Goal: Find specific page/section: Find specific page/section

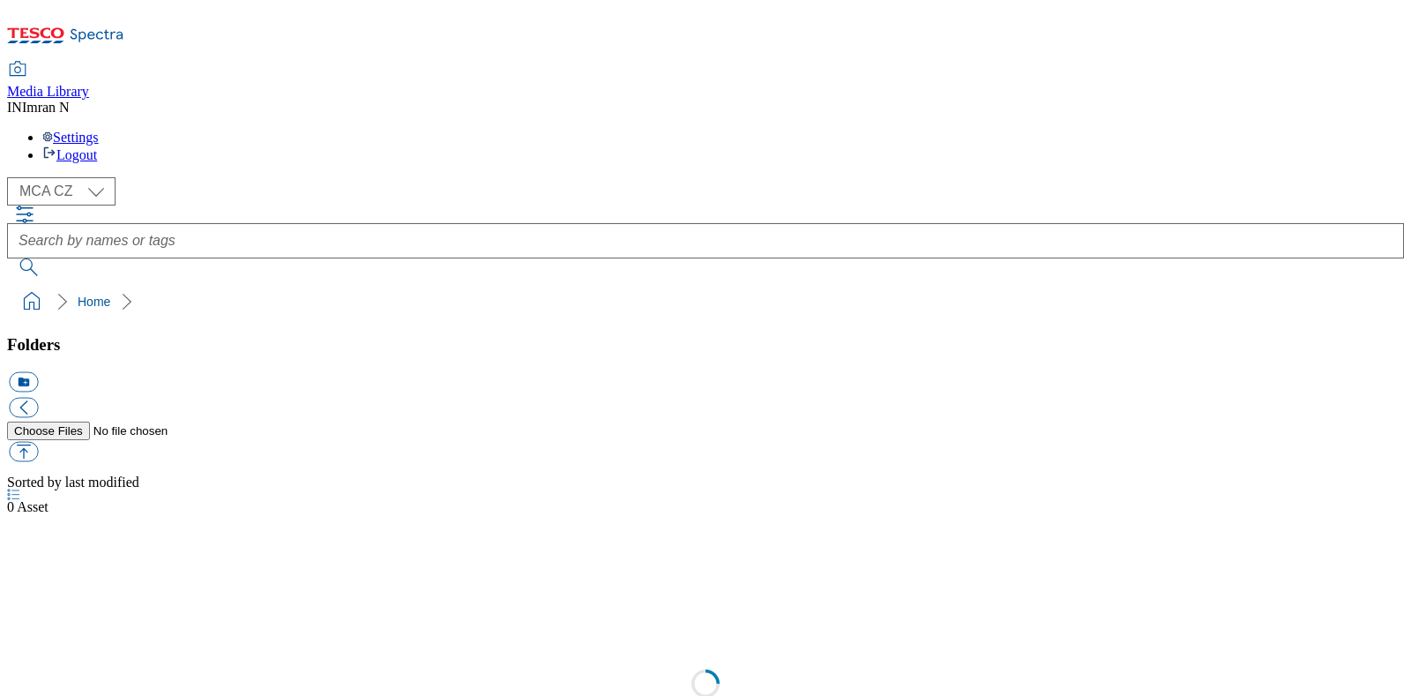
select select "flare-mca-cz"
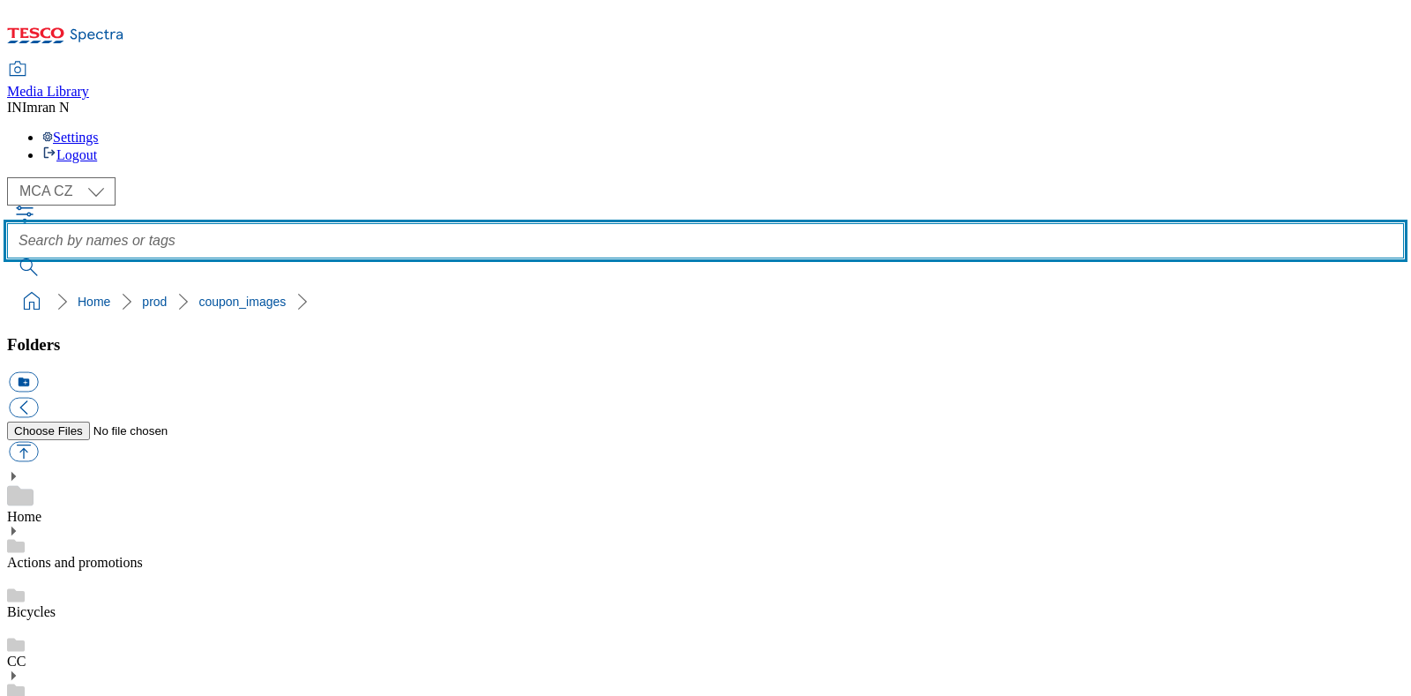
click at [706, 223] on input "text" at bounding box center [705, 240] width 1397 height 35
type input "MB3"
click at [7, 258] on button "submit" at bounding box center [30, 267] width 46 height 18
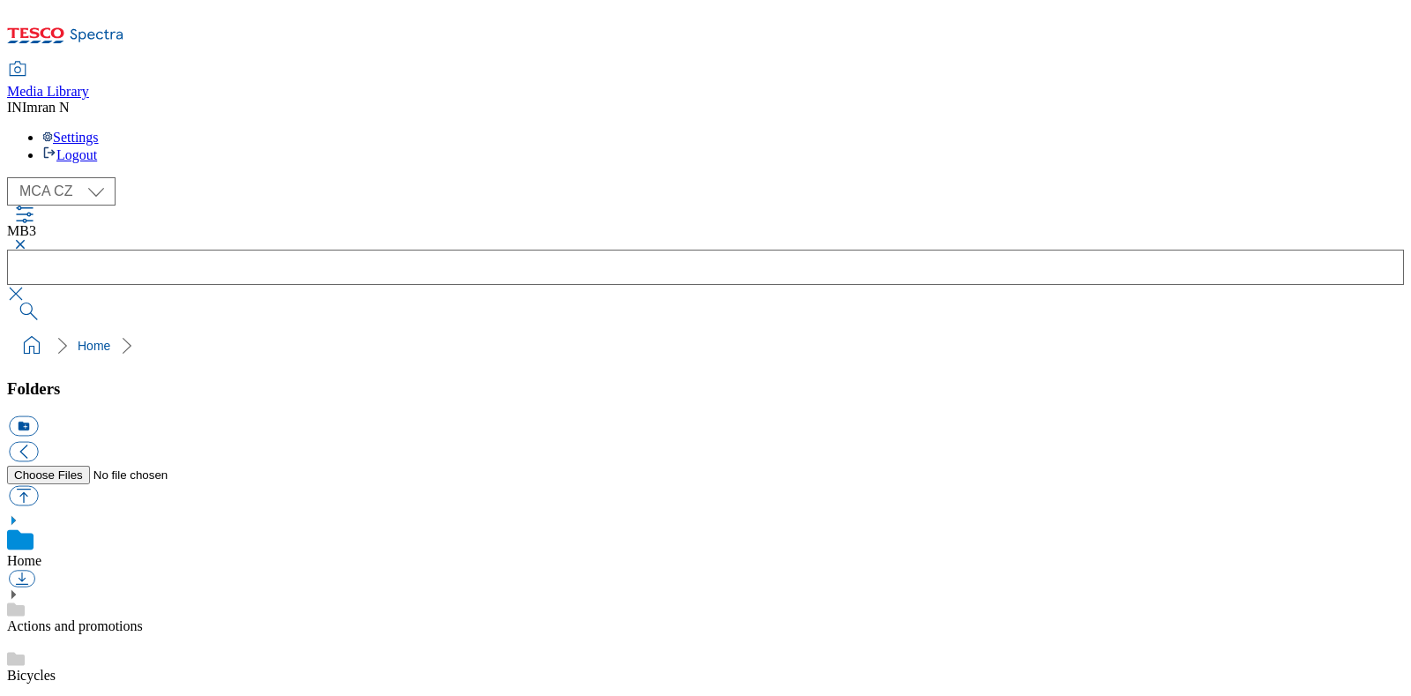
click at [28, 239] on button "button" at bounding box center [17, 244] width 21 height 11
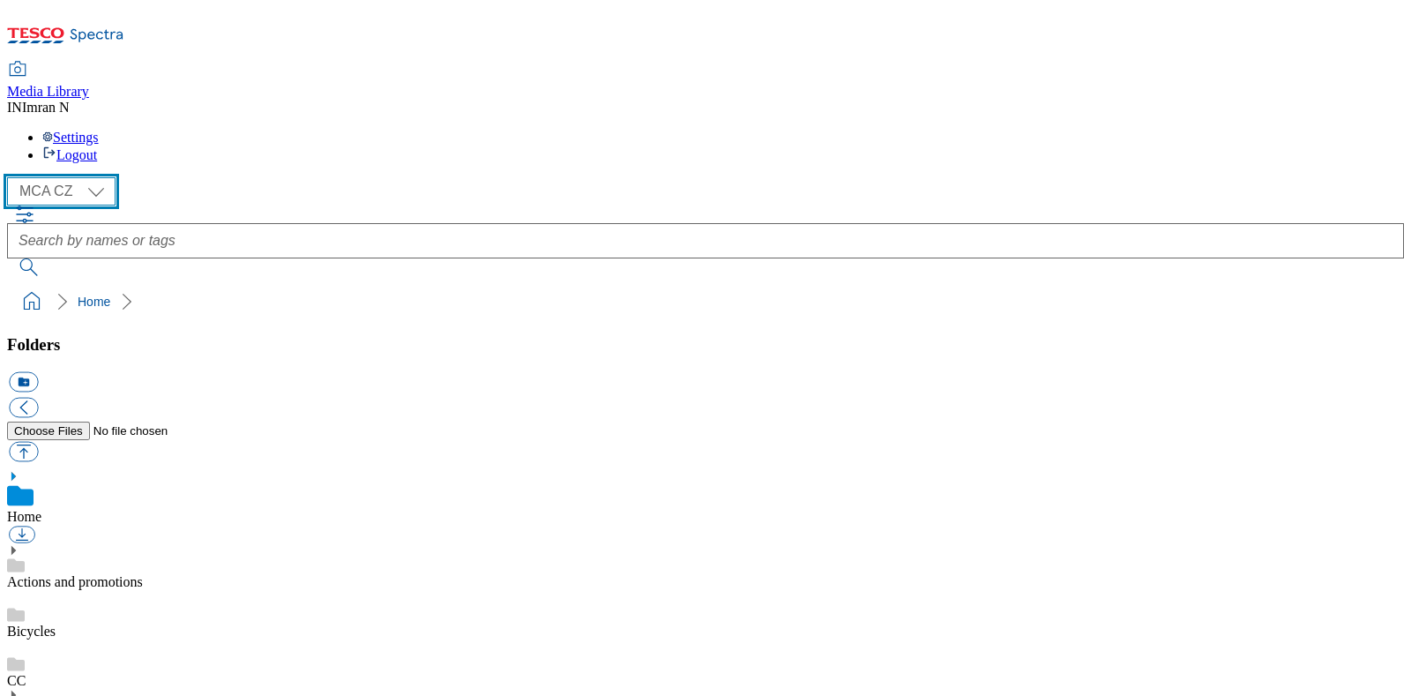
click at [102, 177] on select "MCA CZ MCA HU MCA MY MCA SK MCA TH MCA UK" at bounding box center [61, 191] width 108 height 28
select select "flare-mca-hu"
click at [11, 177] on select "MCA CZ MCA HU MCA MY MCA SK MCA TH MCA UK" at bounding box center [61, 191] width 108 height 28
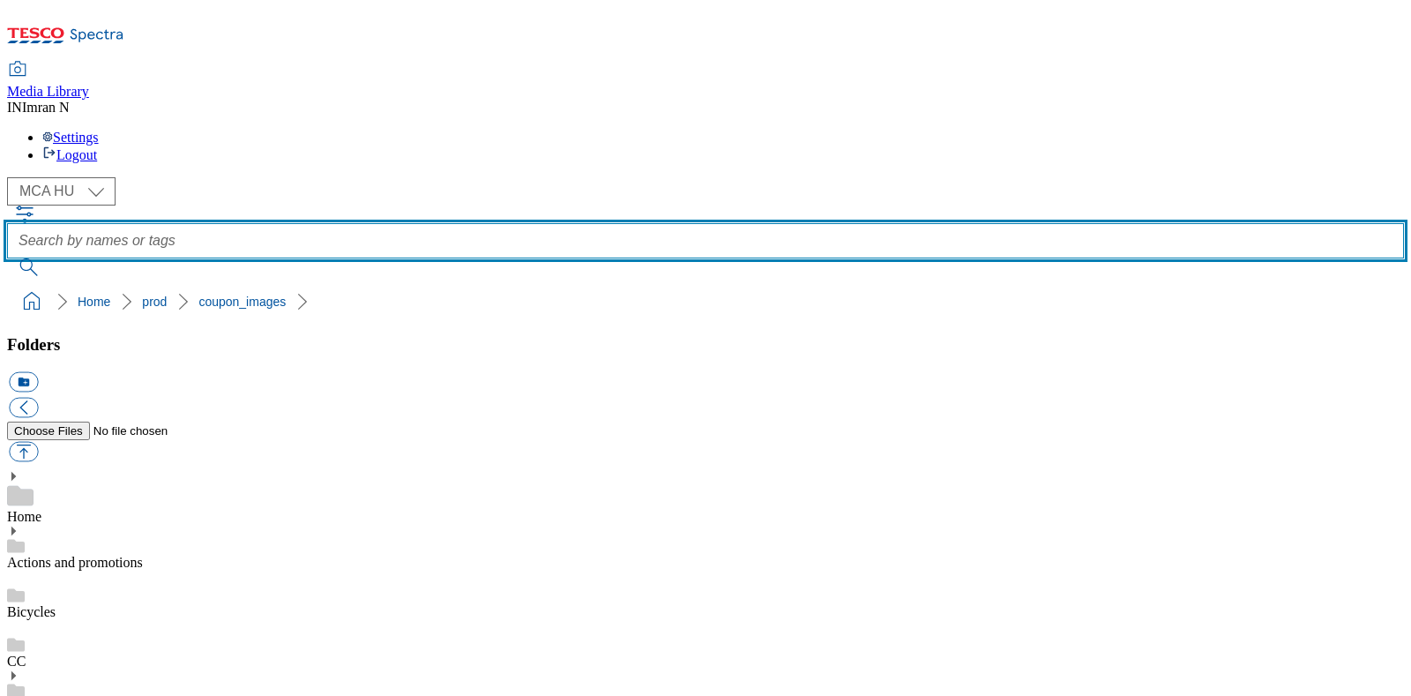
click at [690, 223] on input "text" at bounding box center [705, 240] width 1397 height 35
type input "J10"
click at [7, 258] on button "submit" at bounding box center [30, 267] width 46 height 18
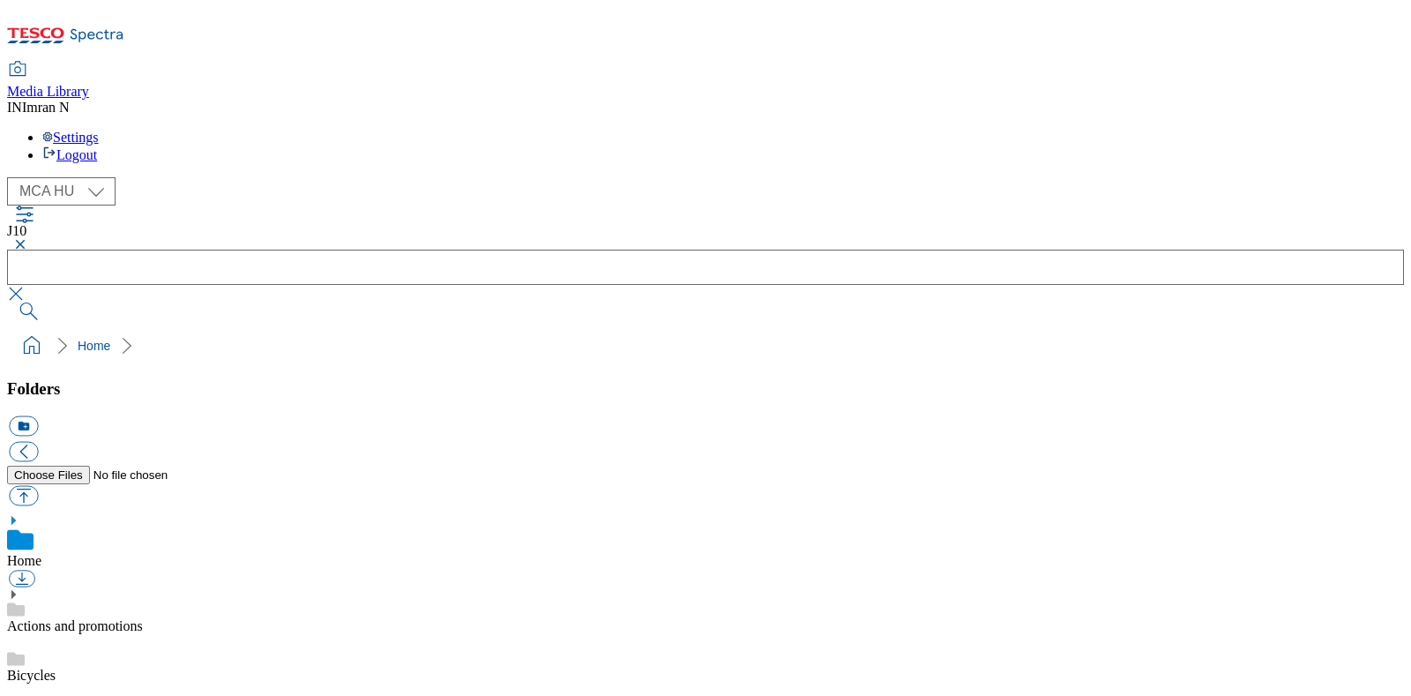
click at [28, 239] on button "button" at bounding box center [17, 244] width 21 height 11
